Goal: Transaction & Acquisition: Purchase product/service

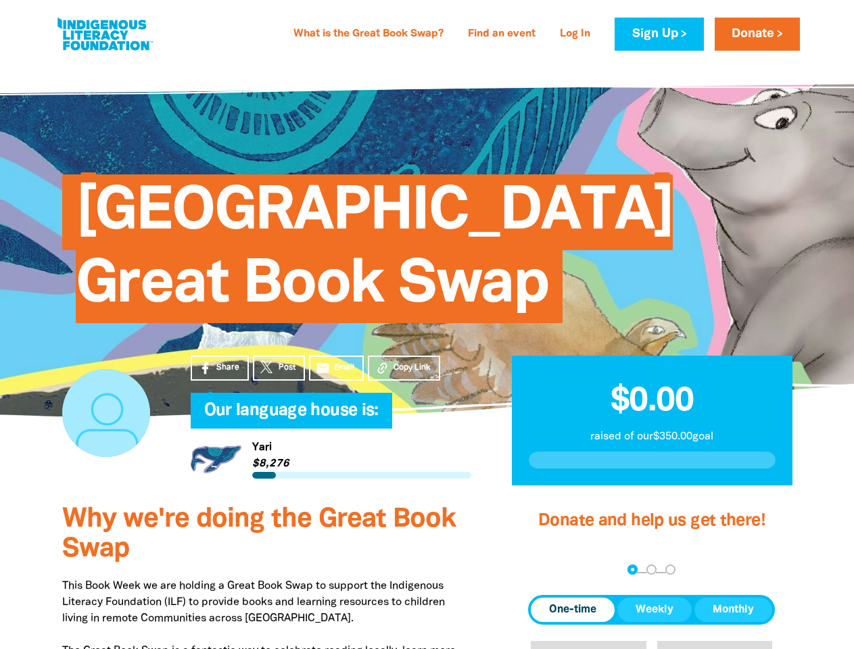
click at [427, 323] on span "[GEOGRAPHIC_DATA] Great Book Swap" at bounding box center [375, 254] width 598 height 139
click at [404, 368] on span "Copy Link" at bounding box center [412, 368] width 37 height 12
click at [546, 571] on div "arrow_back Back Step 1 Step 2 Step 3" at bounding box center [651, 571] width 247 height 16
click at [632, 570] on div "Navigate to step 1 of 3 to enter your donation amount" at bounding box center [632, 569] width 3 height 3
click at [573, 610] on span "One-time" at bounding box center [572, 610] width 47 height 16
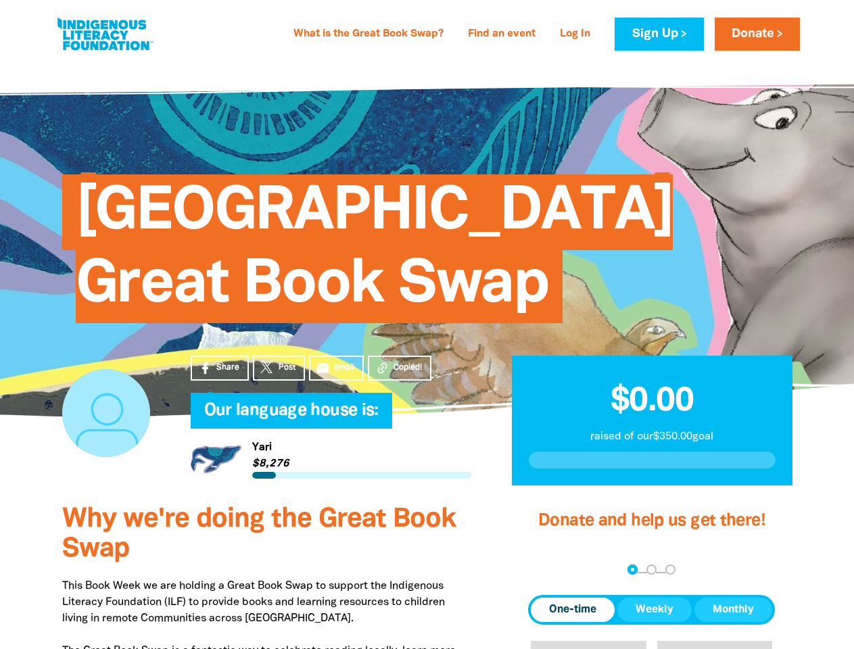
click at [655, 610] on span "Weekly" at bounding box center [655, 610] width 38 height 16
click at [733, 610] on span "Monthly" at bounding box center [733, 610] width 41 height 16
